Goal: Task Accomplishment & Management: Use online tool/utility

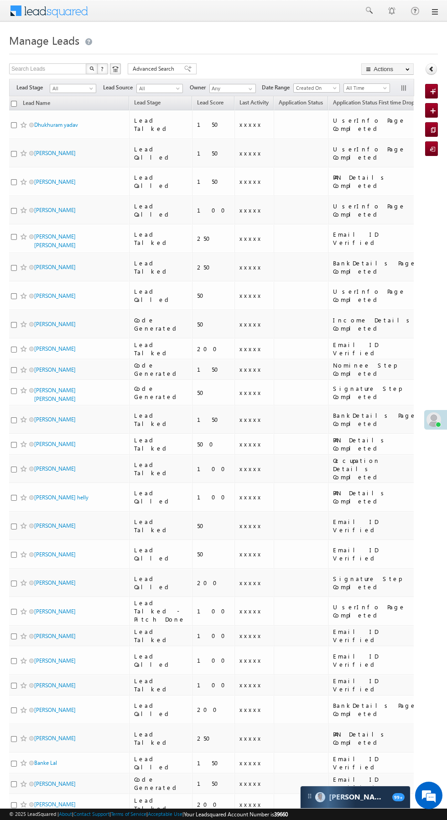
scroll to position [0, 6]
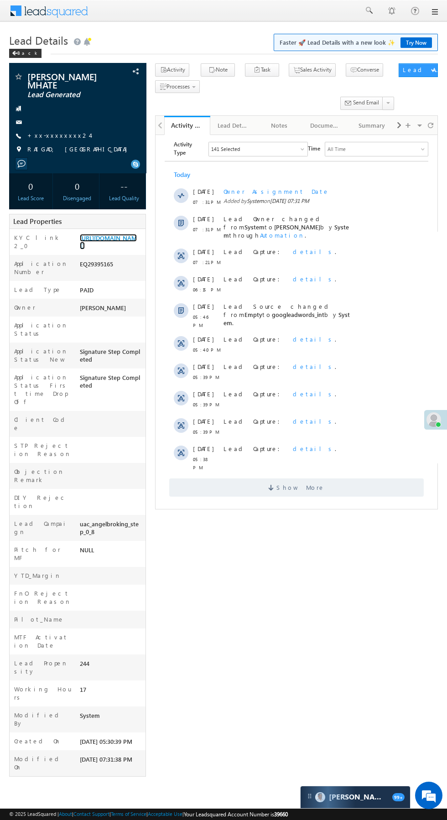
click at [128, 249] on link "https://angelbroking1-pk3em7sa.customui-test.leadsquared.com?leadId=6b5f89d2-e3…" at bounding box center [108, 242] width 57 height 16
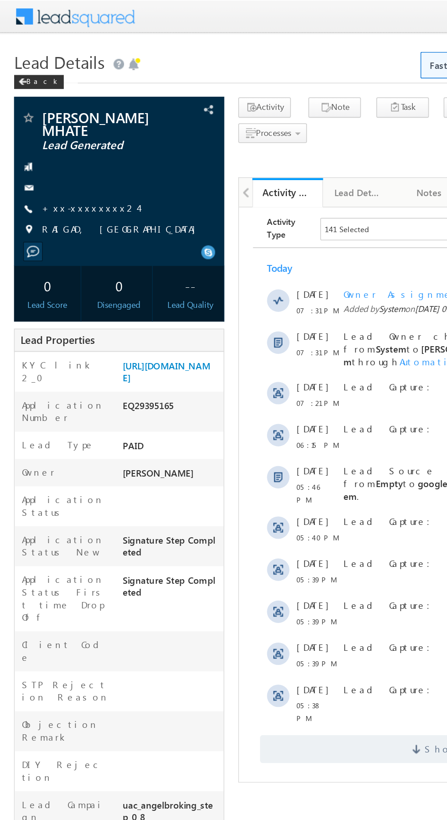
click at [61, 135] on link "+xx-xxxxxxxx24" at bounding box center [58, 135] width 62 height 8
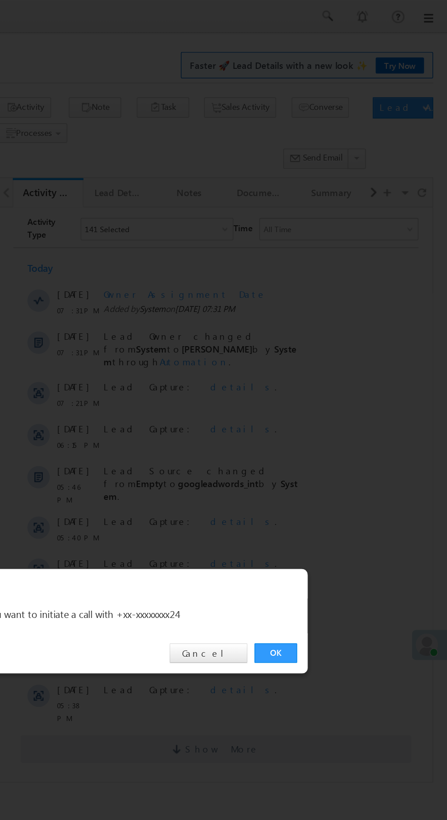
click at [342, 425] on link "OK" at bounding box center [336, 425] width 28 height 13
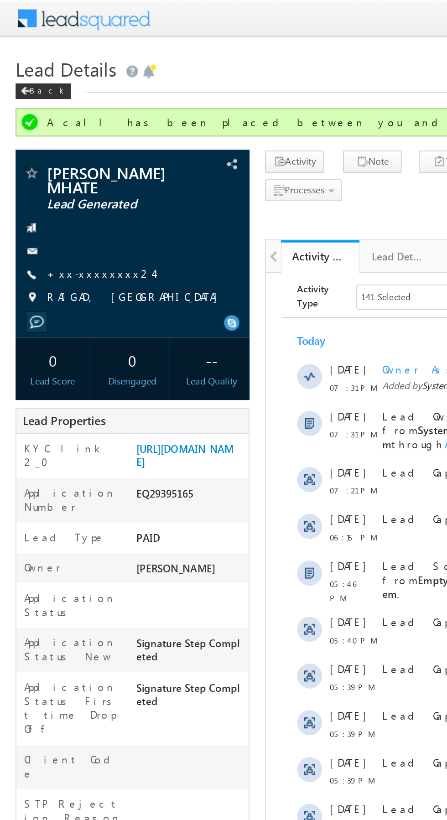
click at [60, 161] on link "+xx-xxxxxxxx24" at bounding box center [58, 160] width 62 height 8
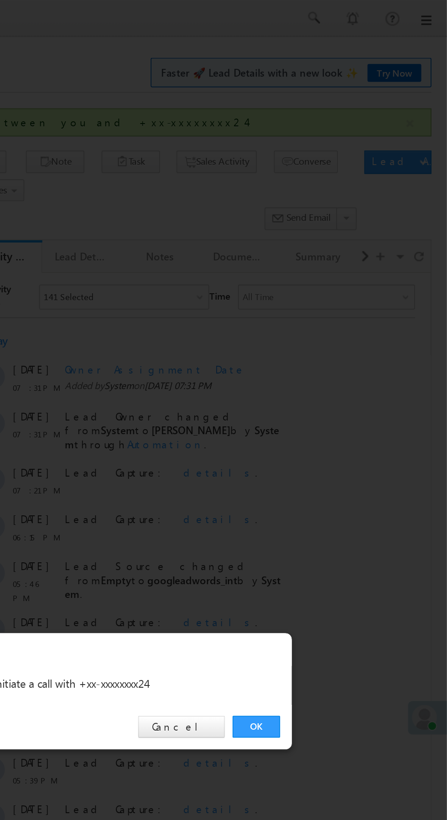
click at [343, 428] on link "OK" at bounding box center [336, 425] width 28 height 13
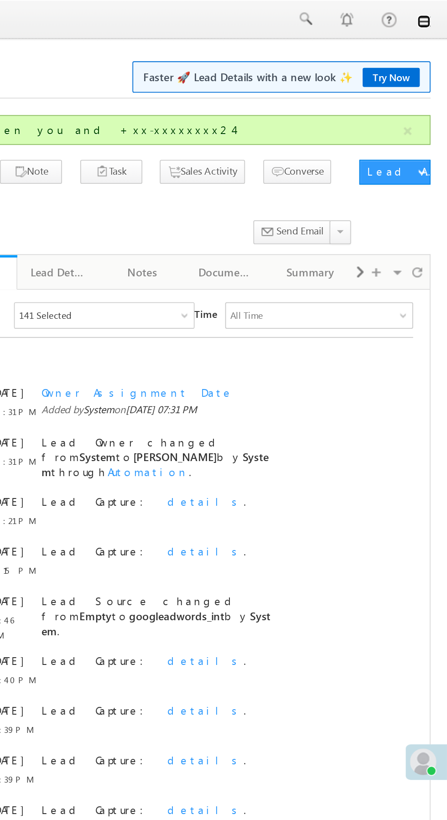
click at [436, 15] on link at bounding box center [434, 11] width 7 height 7
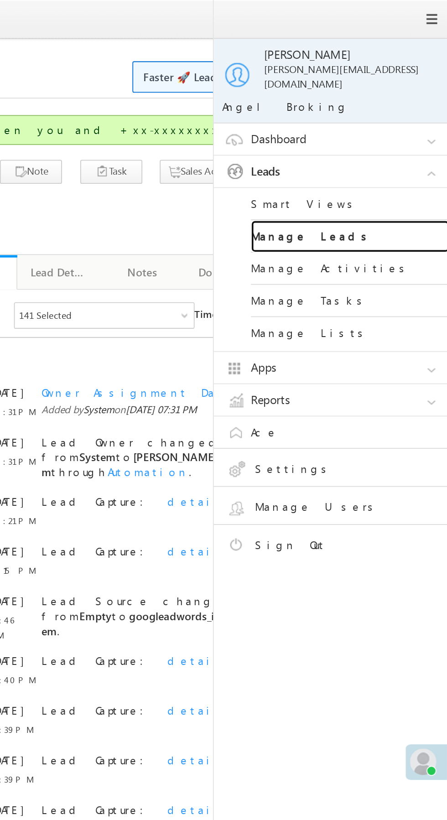
click at [405, 125] on link "Manage Leads" at bounding box center [393, 130] width 109 height 18
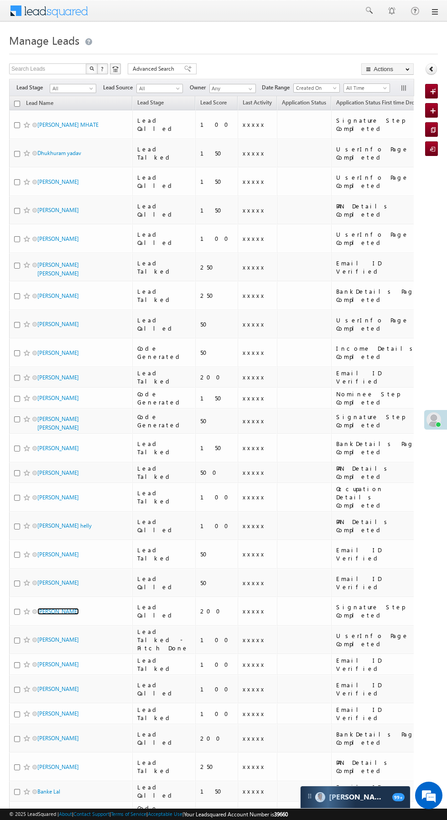
click at [58, 608] on link "[PERSON_NAME]" at bounding box center [58, 611] width 42 height 7
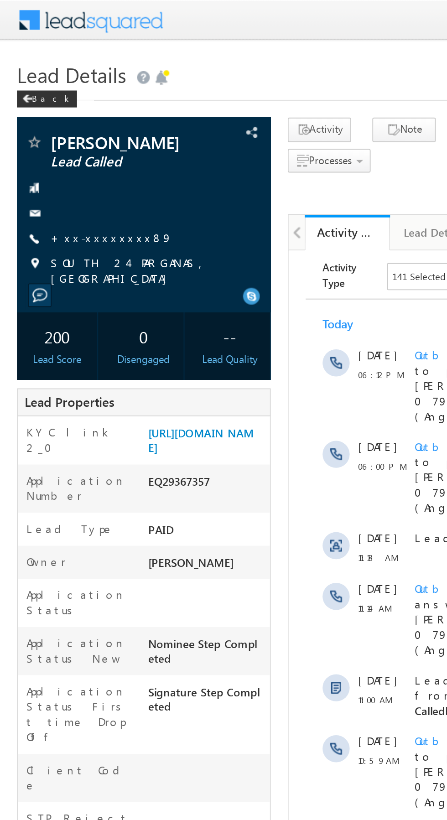
click at [59, 129] on link "+xx-xxxxxxxx89" at bounding box center [60, 128] width 66 height 8
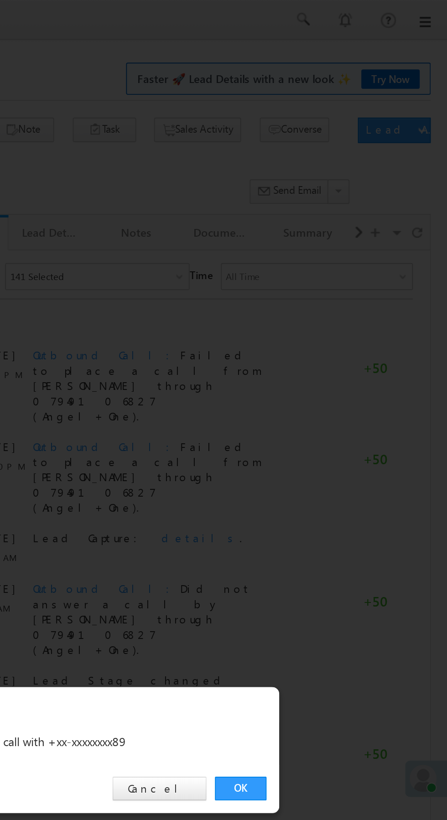
click at [343, 425] on link "OK" at bounding box center [336, 425] width 28 height 13
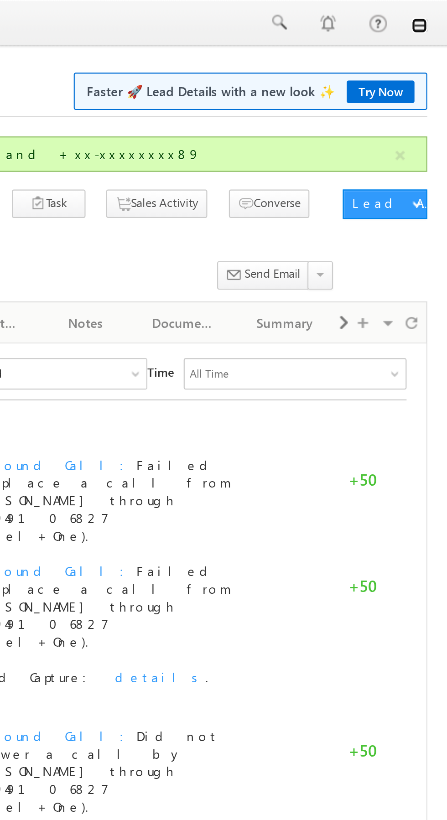
click at [437, 14] on link at bounding box center [434, 11] width 7 height 7
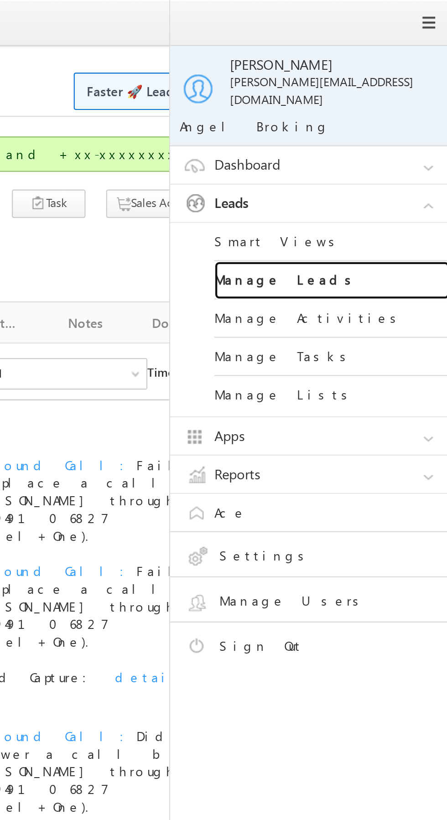
click at [404, 125] on link "Manage Leads" at bounding box center [393, 130] width 109 height 18
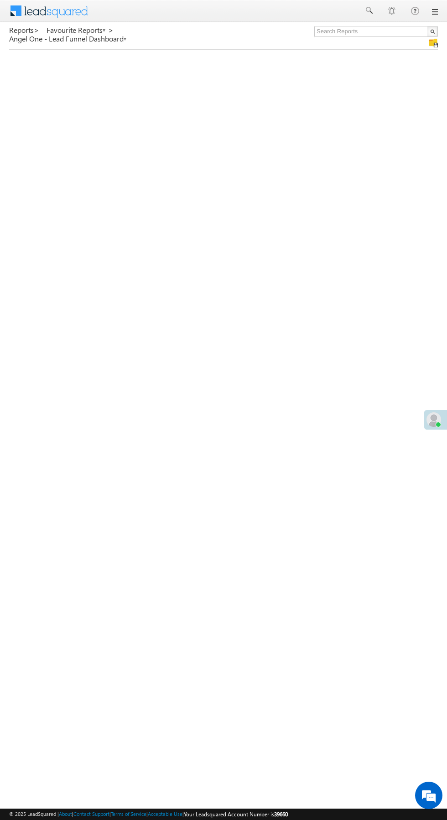
scroll to position [2, 0]
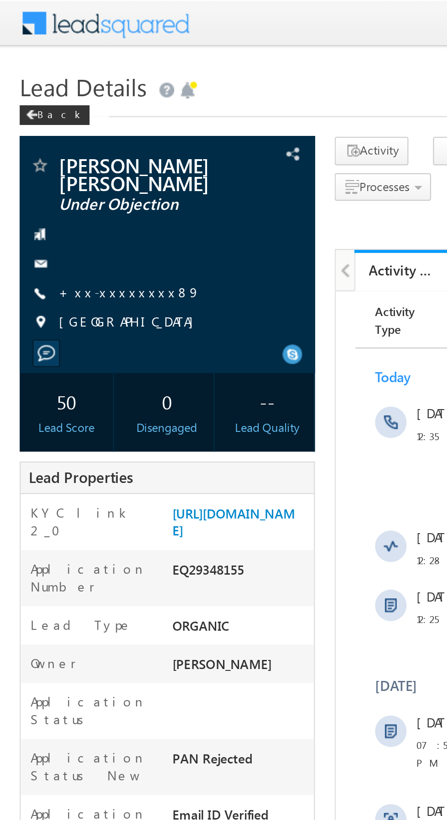
click at [58, 137] on link "+xx-xxxxxxxx89" at bounding box center [60, 135] width 66 height 8
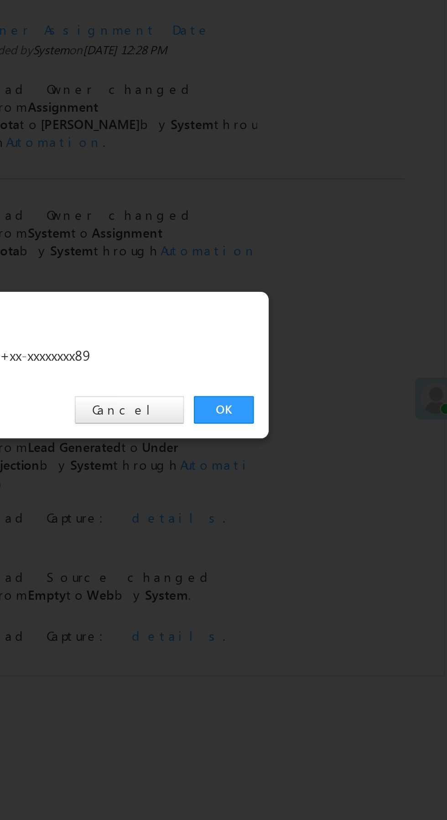
click at [337, 430] on link "OK" at bounding box center [336, 425] width 28 height 13
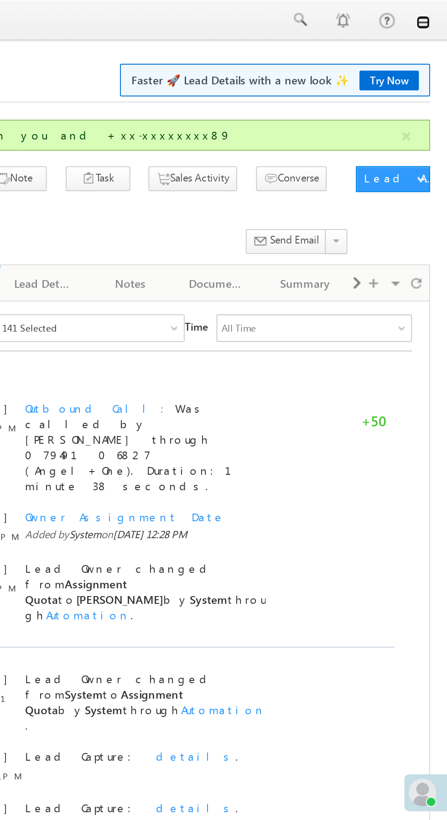
click at [434, 14] on link at bounding box center [434, 11] width 7 height 7
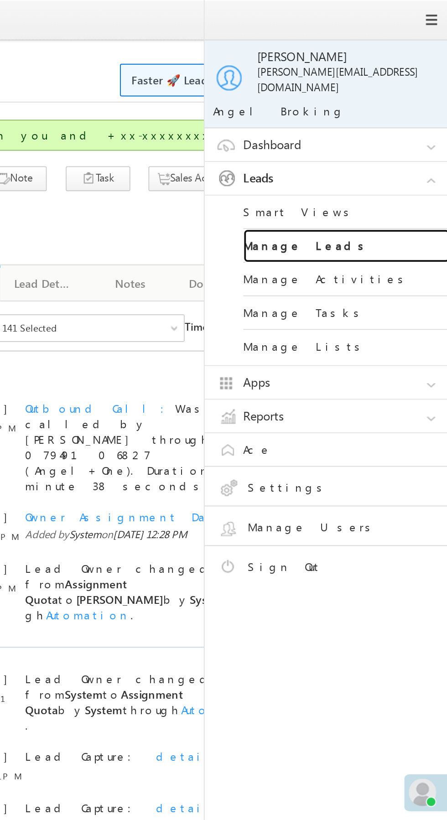
click at [404, 125] on link "Manage Leads" at bounding box center [393, 130] width 109 height 18
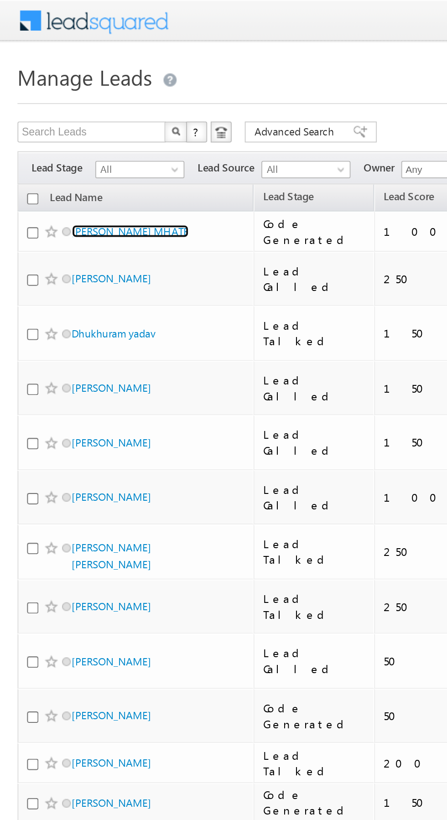
click at [84, 122] on link "[PERSON_NAME] MHATE" at bounding box center [67, 120] width 61 height 7
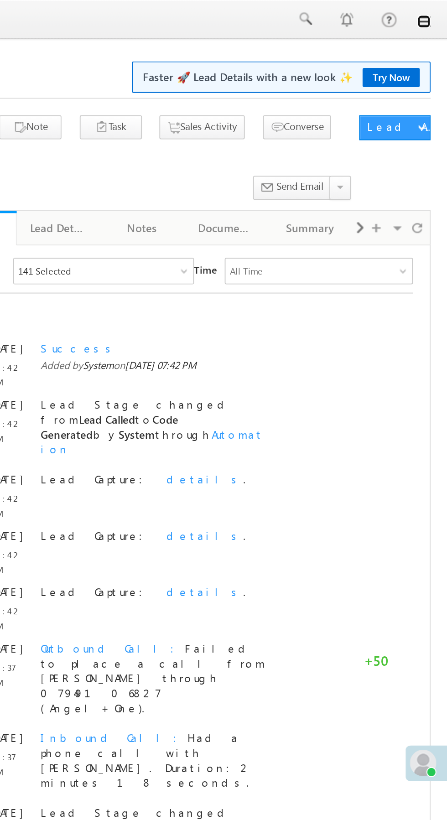
click at [434, 13] on link at bounding box center [434, 11] width 7 height 7
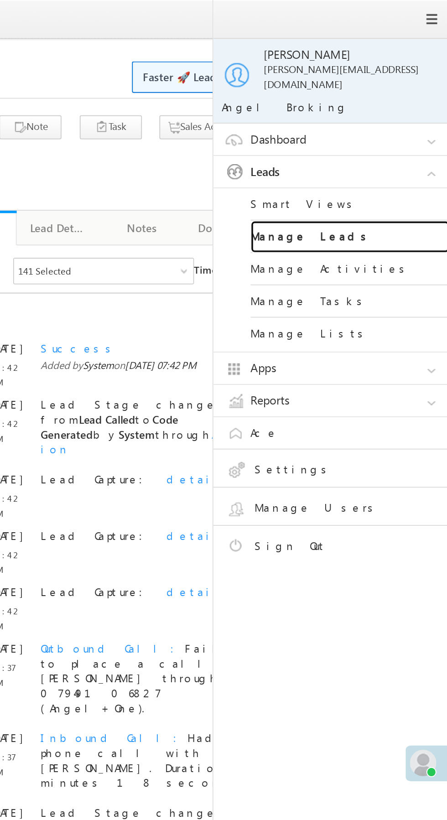
click at [410, 125] on link "Manage Leads" at bounding box center [393, 130] width 109 height 18
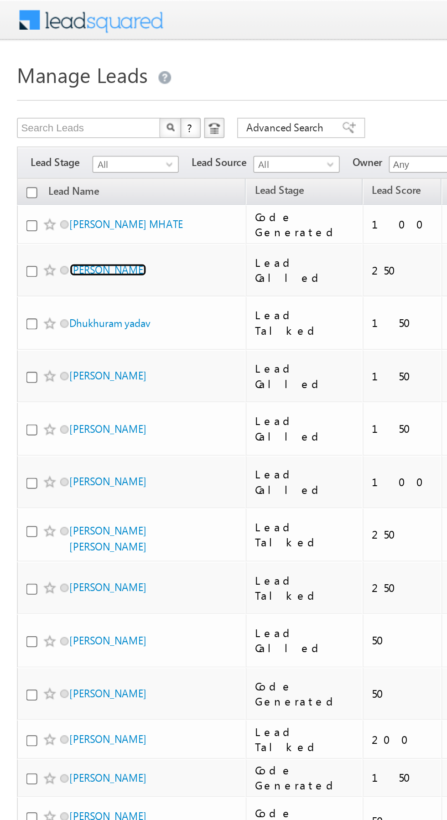
click at [61, 148] on link "[PERSON_NAME]" at bounding box center [58, 145] width 42 height 7
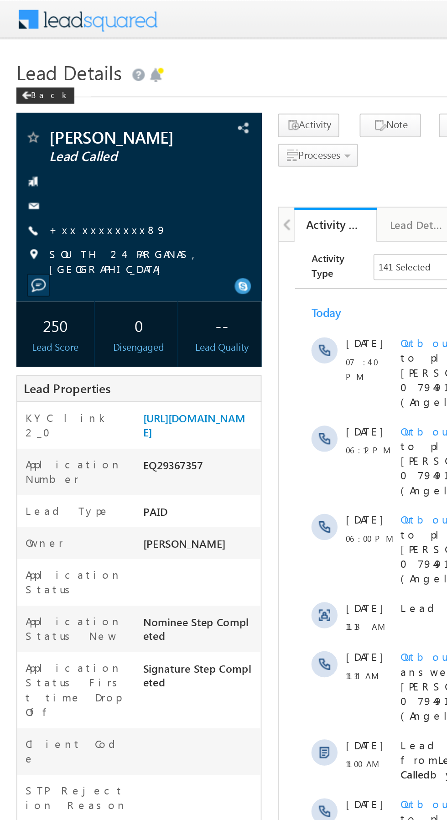
click at [55, 130] on link "+xx-xxxxxxxx89" at bounding box center [60, 128] width 66 height 8
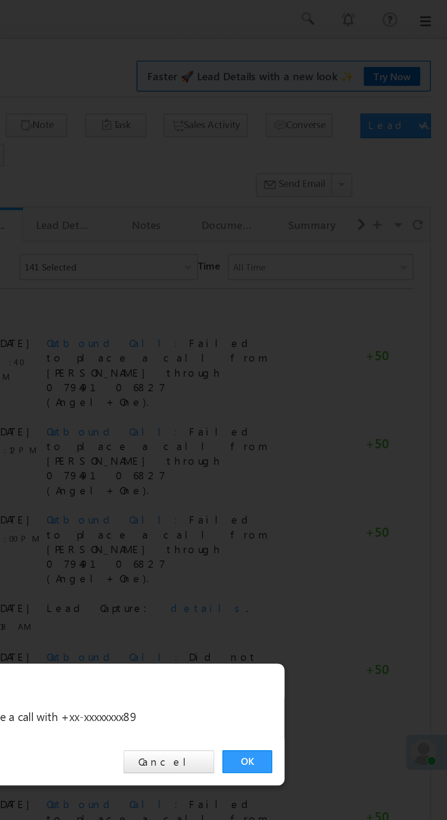
click at [337, 428] on link "OK" at bounding box center [336, 425] width 28 height 13
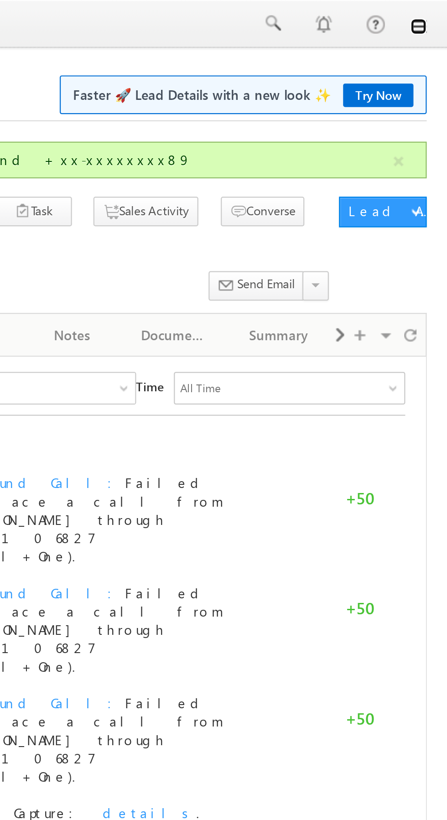
click at [437, 15] on link at bounding box center [434, 11] width 7 height 7
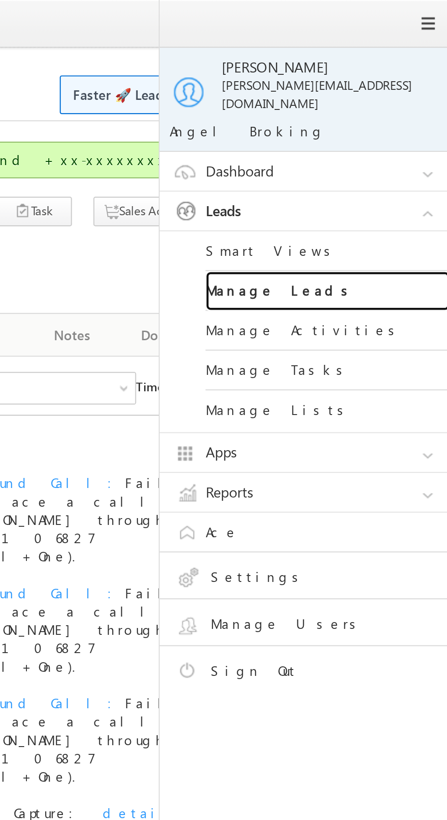
click at [399, 129] on link "Manage Leads" at bounding box center [393, 130] width 109 height 18
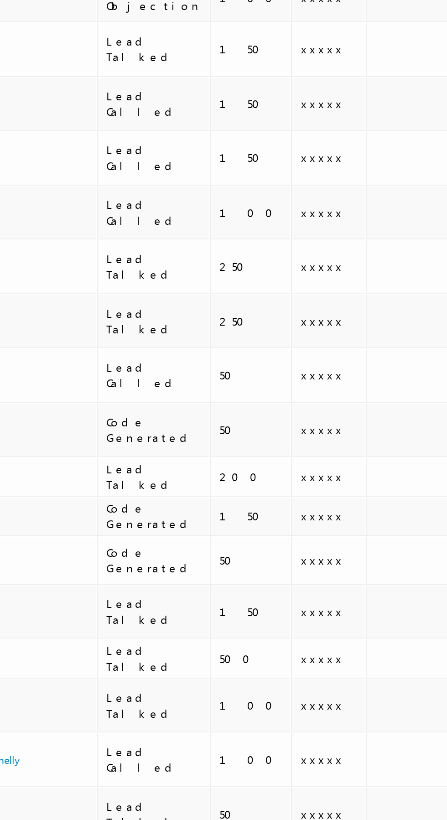
scroll to position [0, 1]
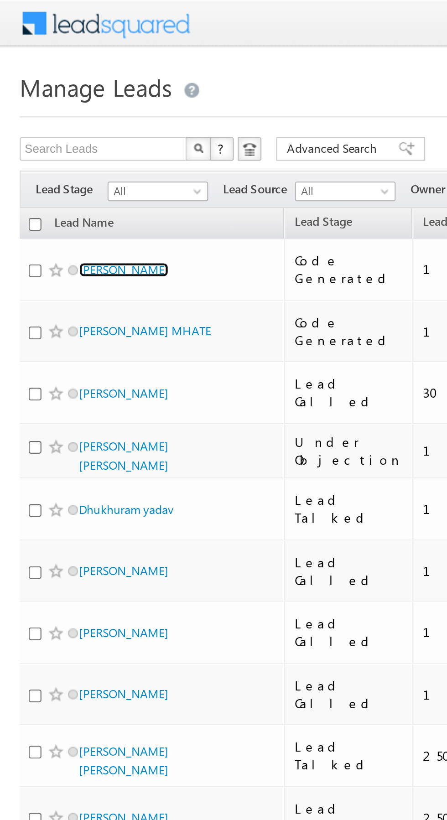
click at [62, 122] on link "[PERSON_NAME]" at bounding box center [57, 124] width 42 height 7
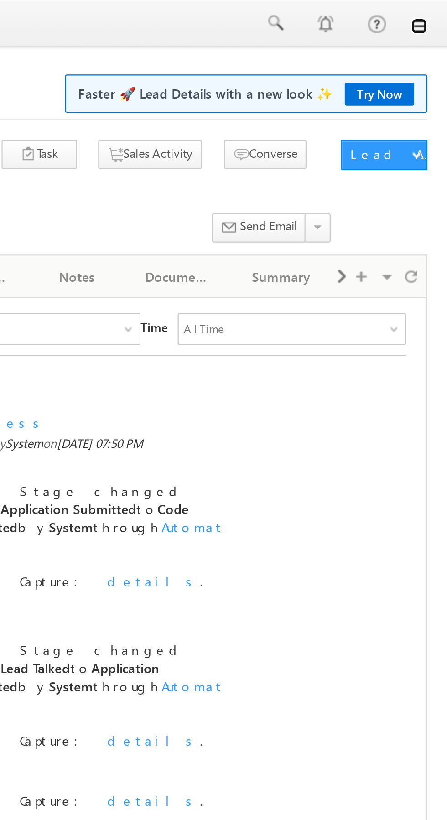
click at [434, 13] on link at bounding box center [434, 11] width 7 height 7
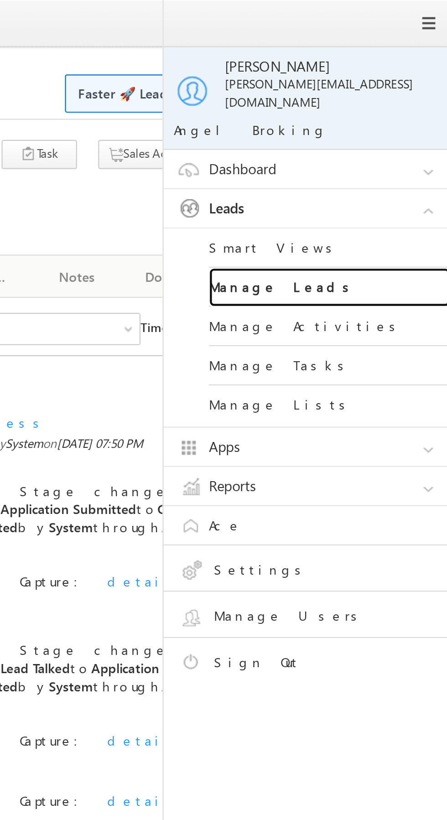
click at [402, 128] on link "Manage Leads" at bounding box center [393, 130] width 109 height 18
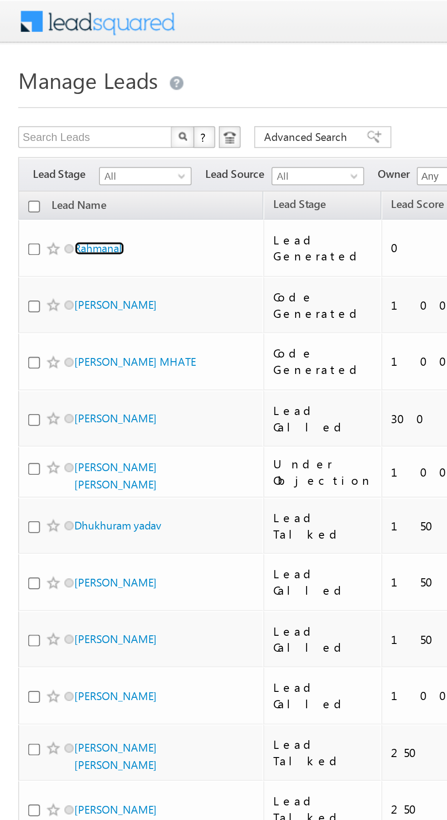
click at [54, 122] on link "Rahmanali" at bounding box center [49, 124] width 25 height 7
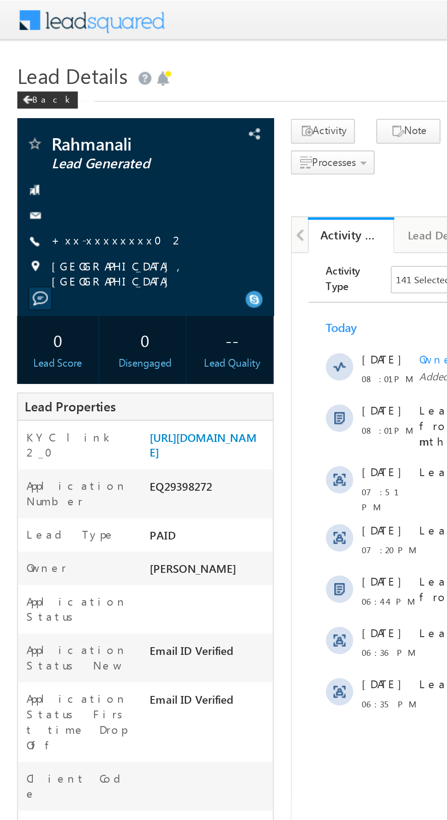
click at [58, 129] on link "+xx-xxxxxxxx02" at bounding box center [62, 128] width 71 height 8
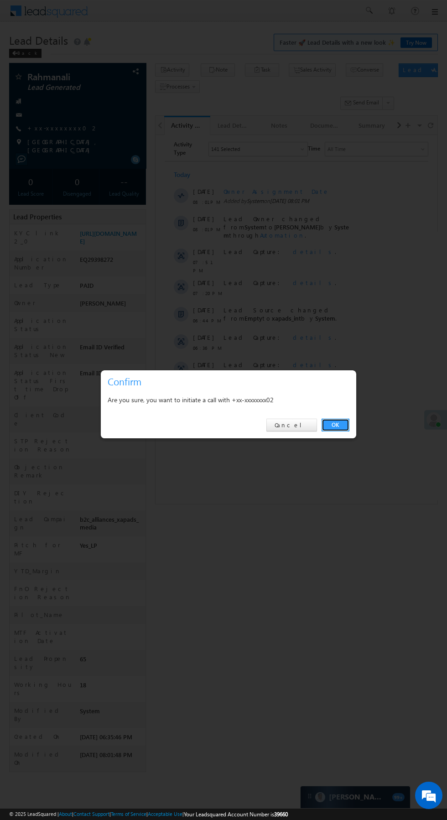
click at [346, 425] on link "OK" at bounding box center [336, 425] width 28 height 13
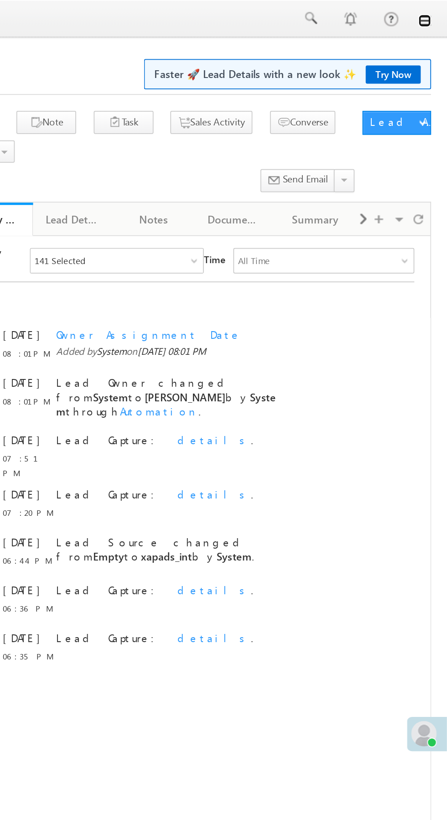
click at [435, 14] on link at bounding box center [434, 11] width 7 height 7
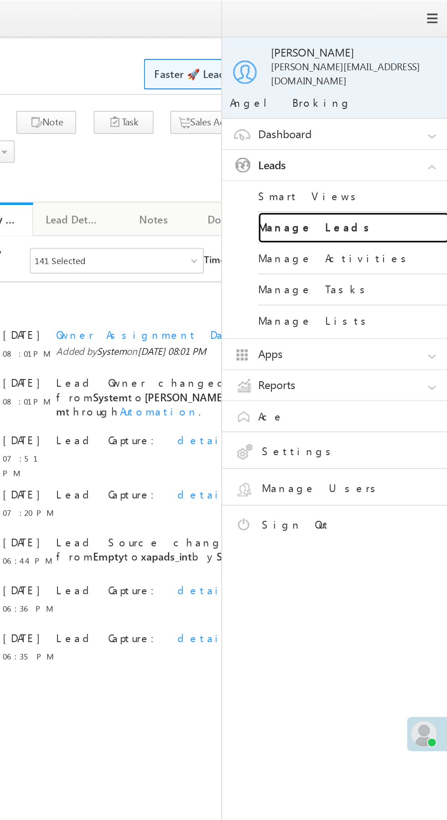
click at [408, 126] on link "Manage Leads" at bounding box center [393, 130] width 109 height 18
